Goal: Task Accomplishment & Management: Use online tool/utility

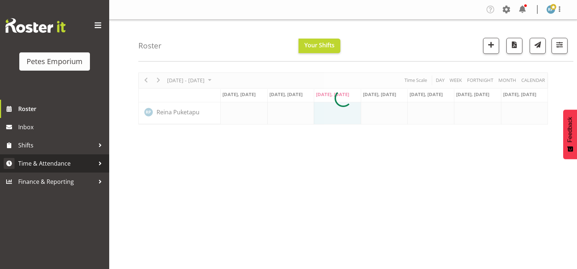
click at [65, 166] on span "Time & Attendance" at bounding box center [56, 163] width 77 height 11
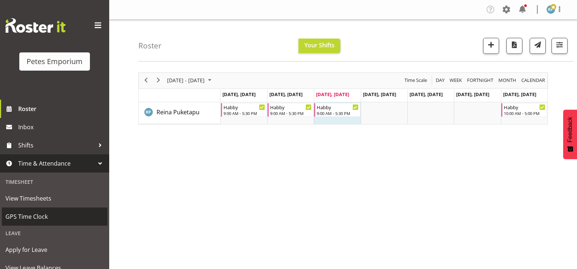
click at [42, 217] on span "GPS Time Clock" at bounding box center [54, 216] width 98 height 11
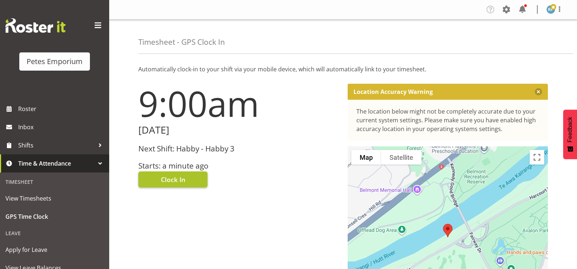
click at [187, 177] on button "Clock In" at bounding box center [172, 180] width 69 height 16
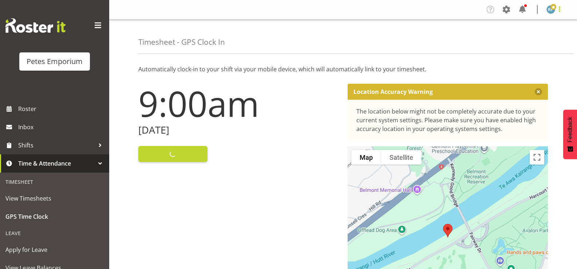
click at [559, 13] on span at bounding box center [560, 9] width 9 height 9
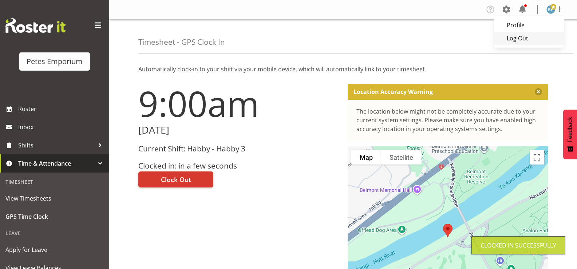
click at [520, 44] on link "Log Out" at bounding box center [529, 38] width 70 height 13
